Goal: Navigation & Orientation: Find specific page/section

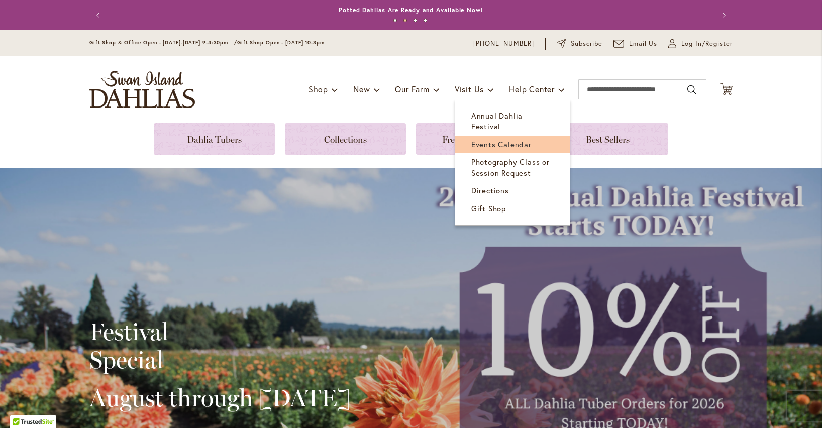
type input "******"
click at [524, 139] on span "Events Calendar" at bounding box center [501, 144] width 60 height 10
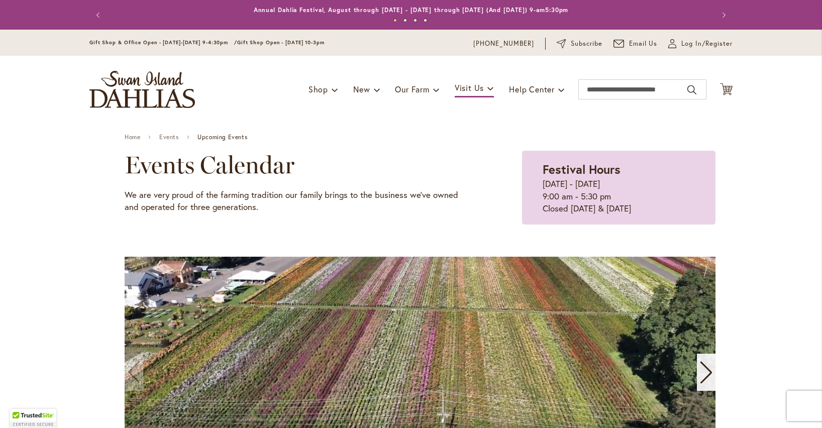
click at [118, 95] on img "store logo" at bounding box center [142, 89] width 106 height 37
